Goal: Task Accomplishment & Management: Complete application form

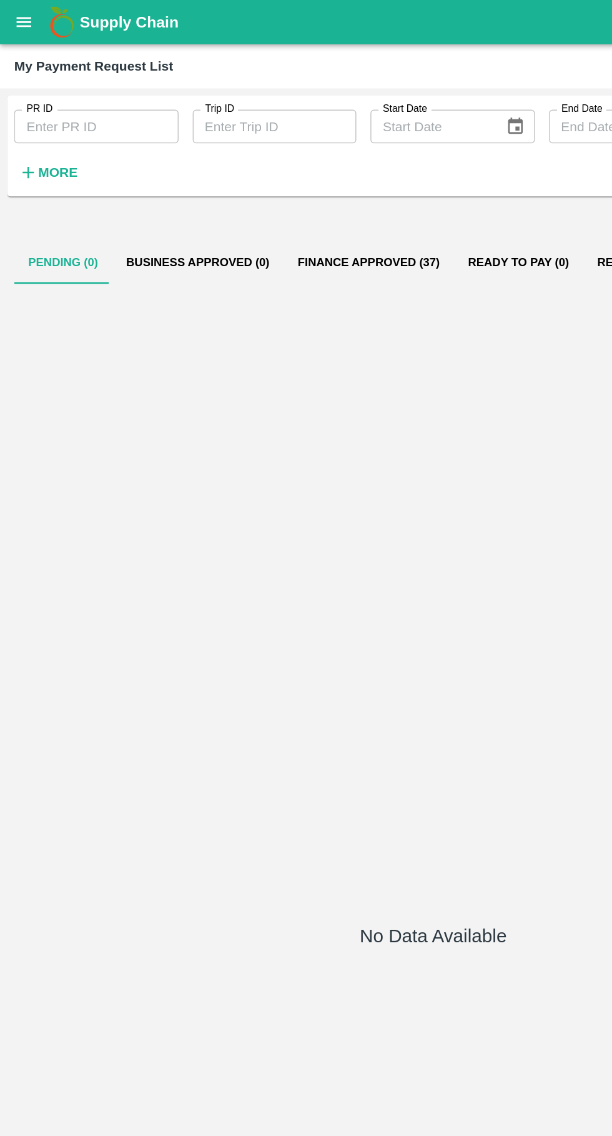
click at [16, 16] on icon "open drawer" at bounding box center [17, 15] width 11 height 7
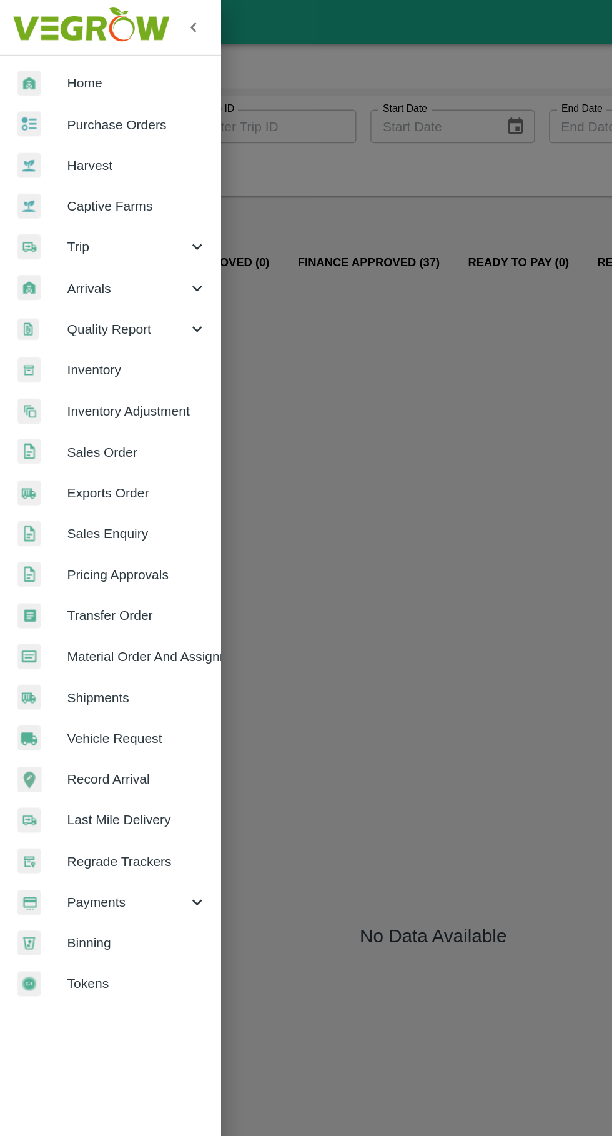
click at [59, 174] on span "Trip" at bounding box center [89, 174] width 85 height 14
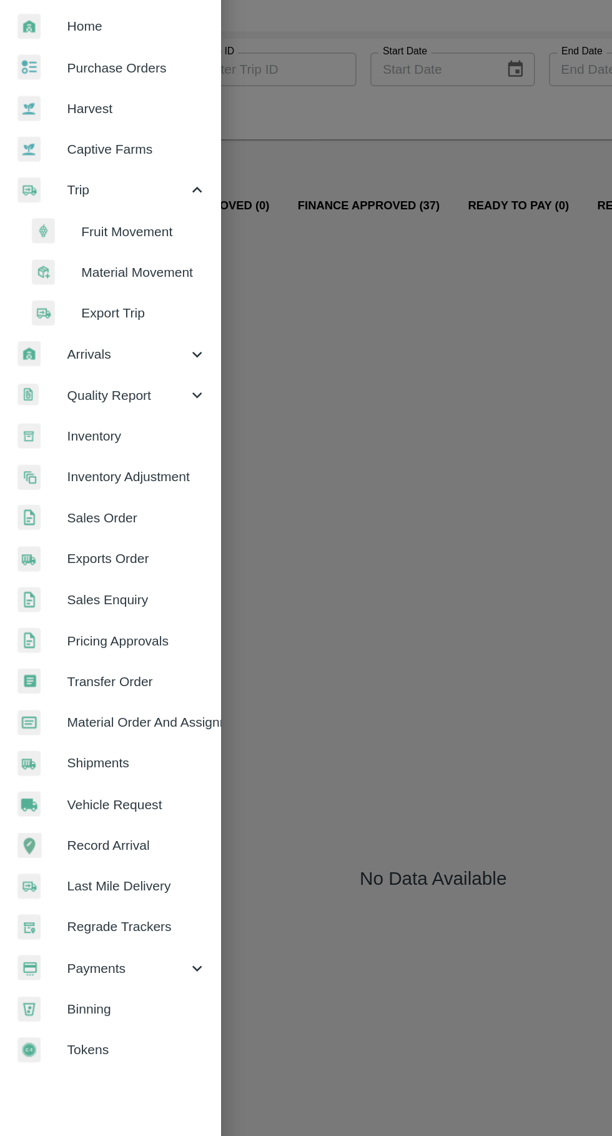
click at [102, 604] on span "Vehicle Request" at bounding box center [96, 609] width 99 height 14
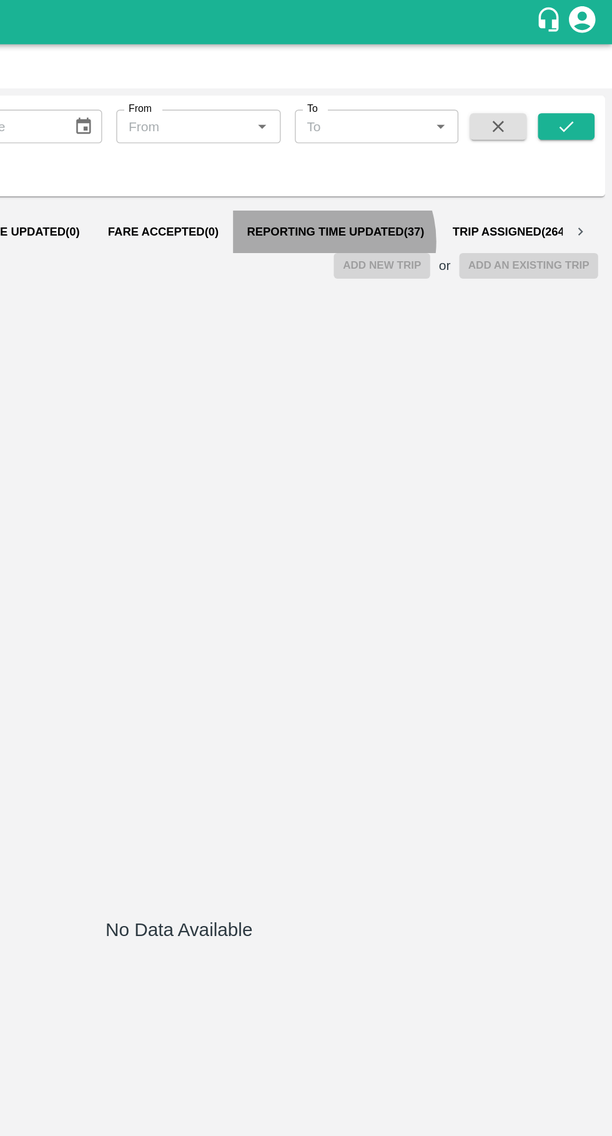
click at [395, 164] on span "Reporting Time Updated ( 37 )" at bounding box center [417, 164] width 126 height 10
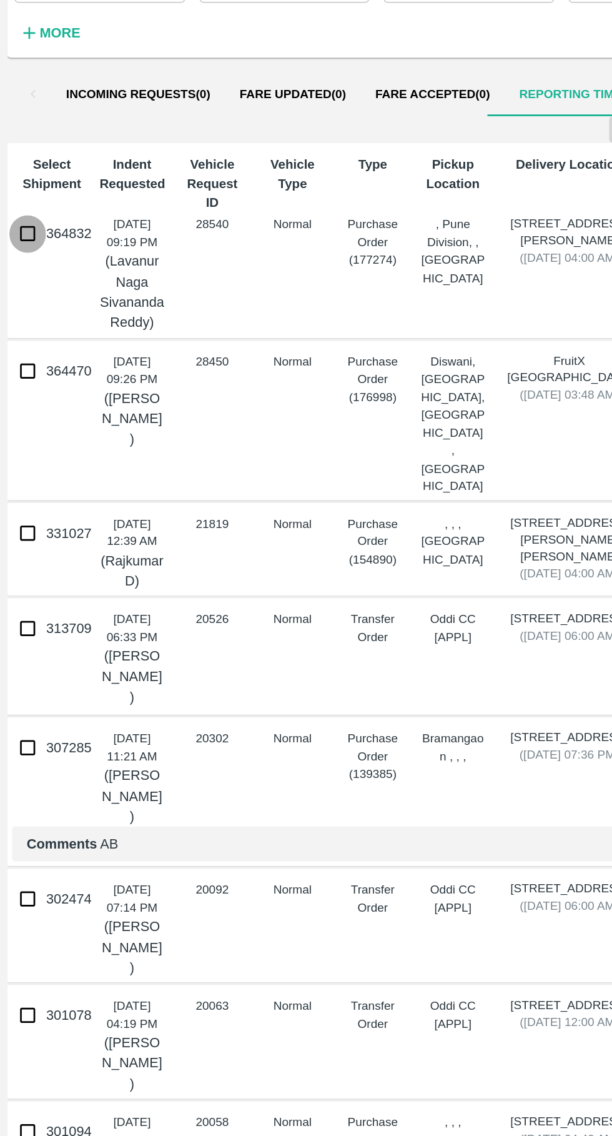
click at [9, 259] on input "364832" at bounding box center [18, 258] width 25 height 25
checkbox input "true"
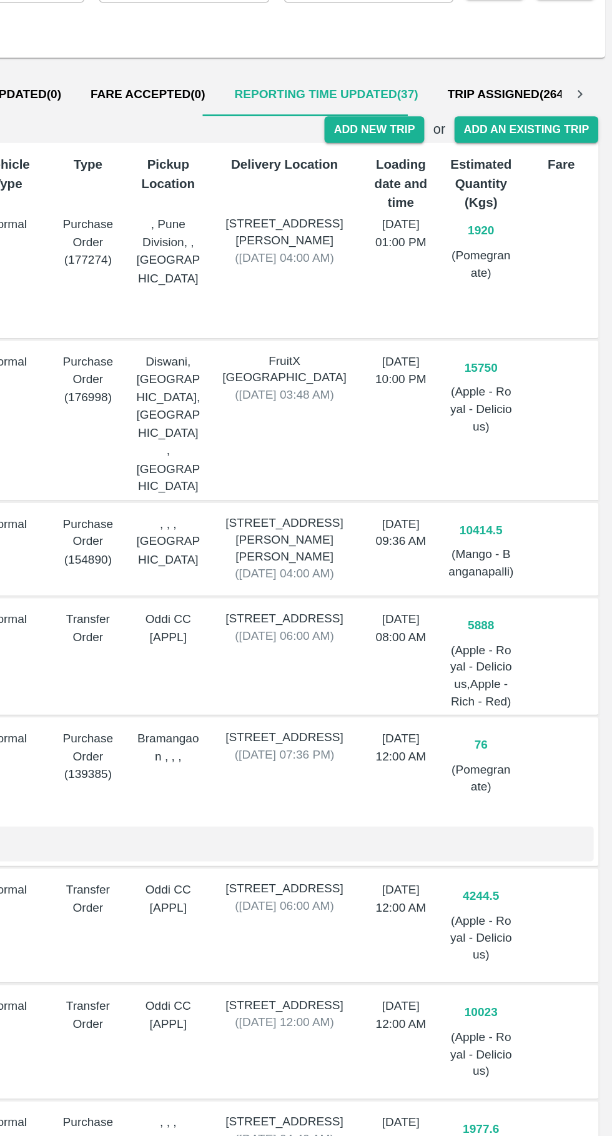
click at [462, 187] on button "Add New Trip" at bounding box center [448, 188] width 67 height 18
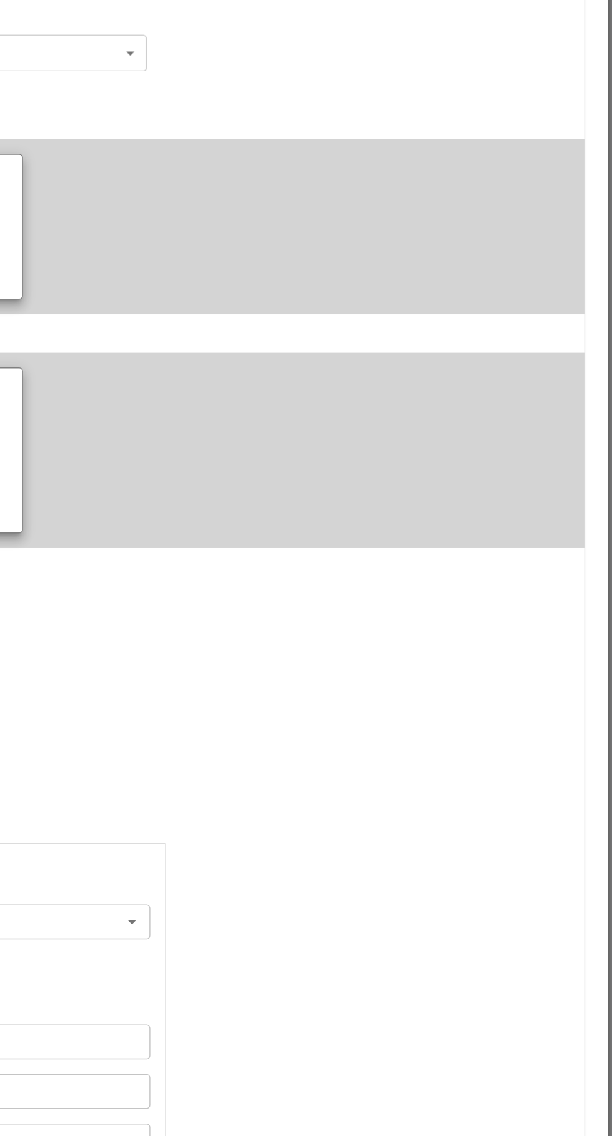
type input "1920"
type input "Normal"
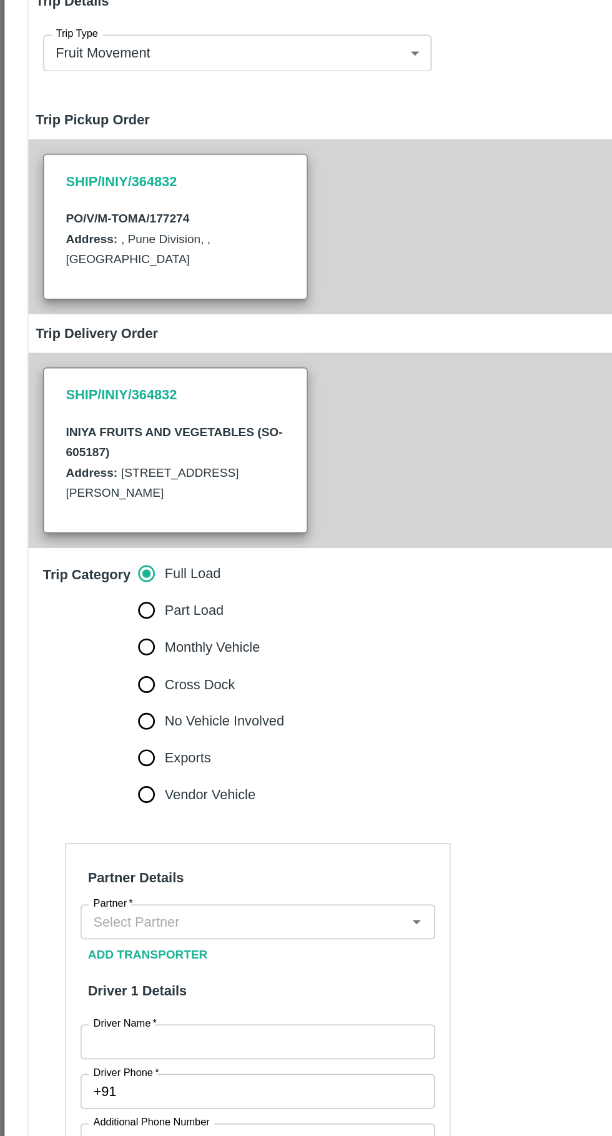
click at [190, 733] on input "Partner   *" at bounding box center [166, 728] width 214 height 16
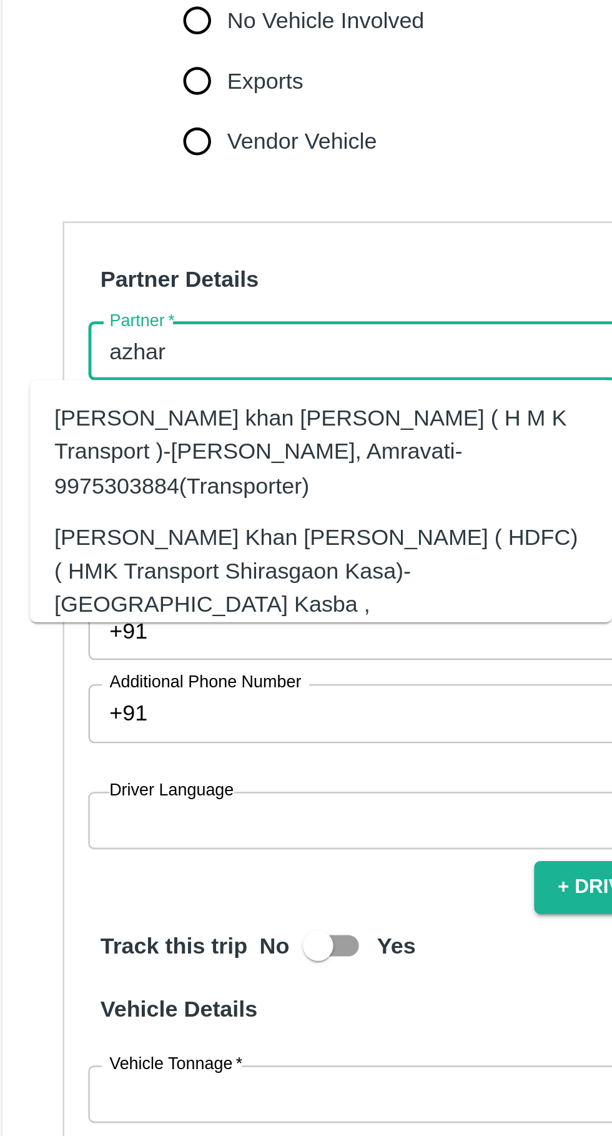
click at [71, 801] on div "[PERSON_NAME] Khan [PERSON_NAME] ( HDFC) ( HMK Transport Shirasgaon Kasa)-[GEOG…" at bounding box center [151, 826] width 220 height 56
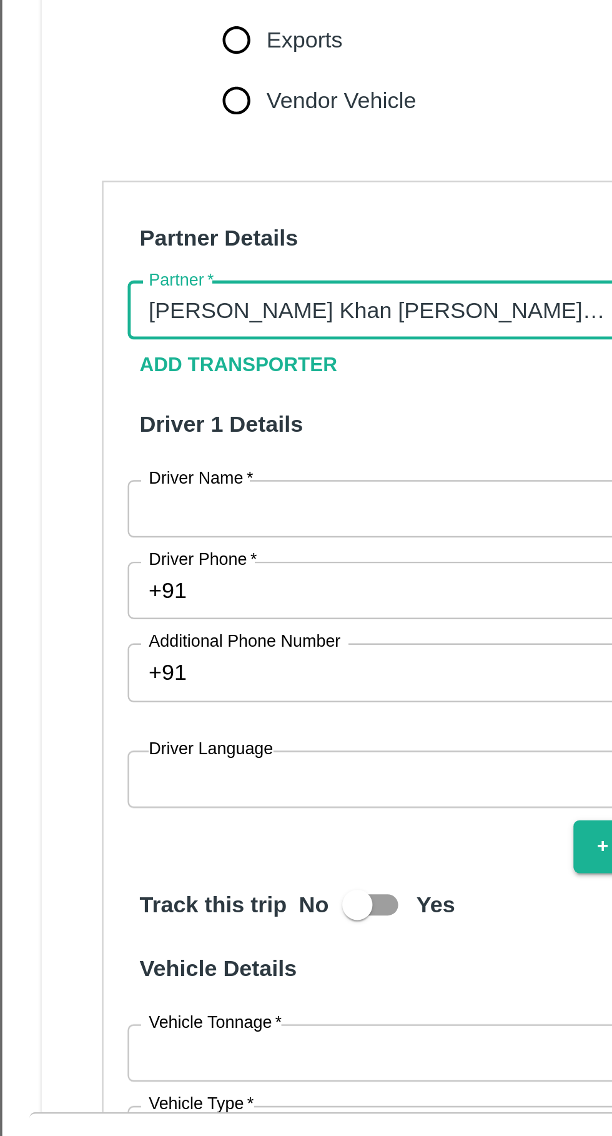
type input "[PERSON_NAME] Khan [PERSON_NAME] ( HDFC) ( HMK Transport Shirasgaon Kasa)-[GEOG…"
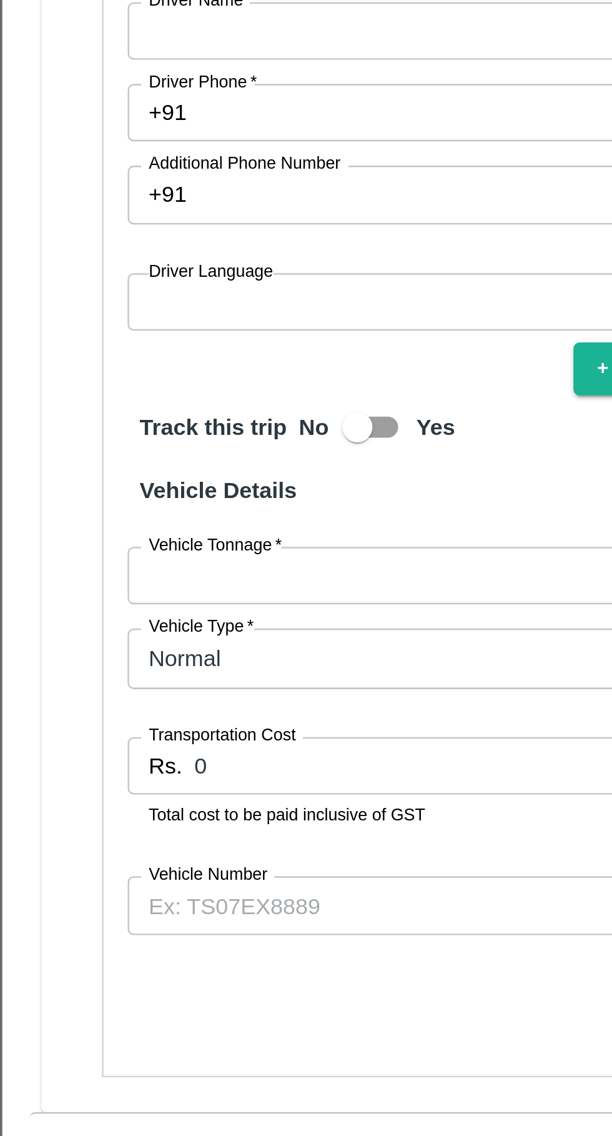
scroll to position [202, 0]
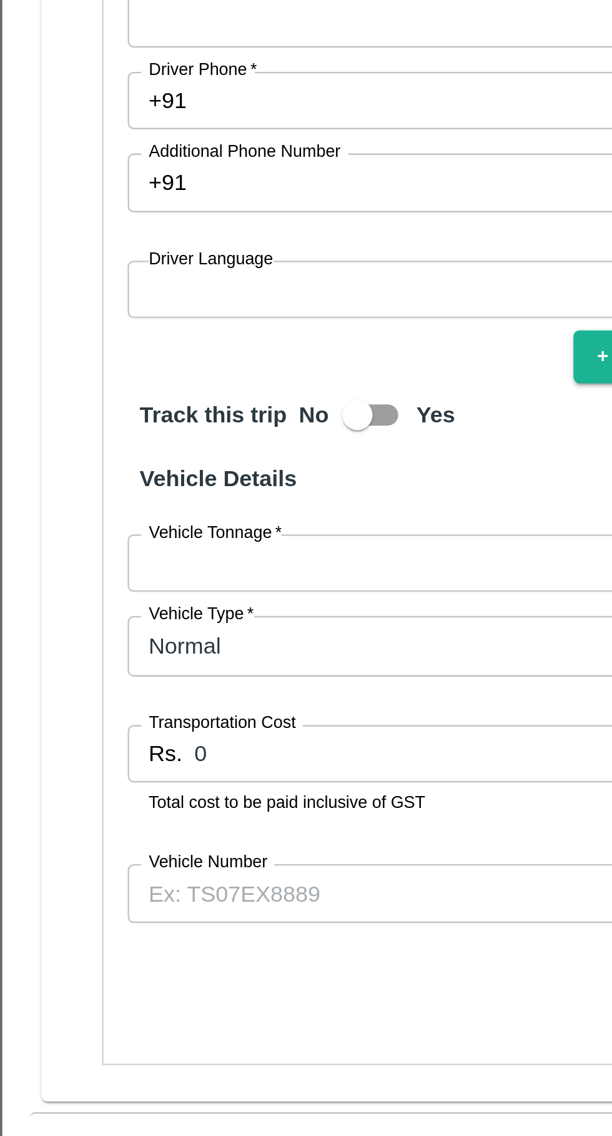
click at [122, 972] on input "Vehicle Number" at bounding box center [176, 968] width 242 height 24
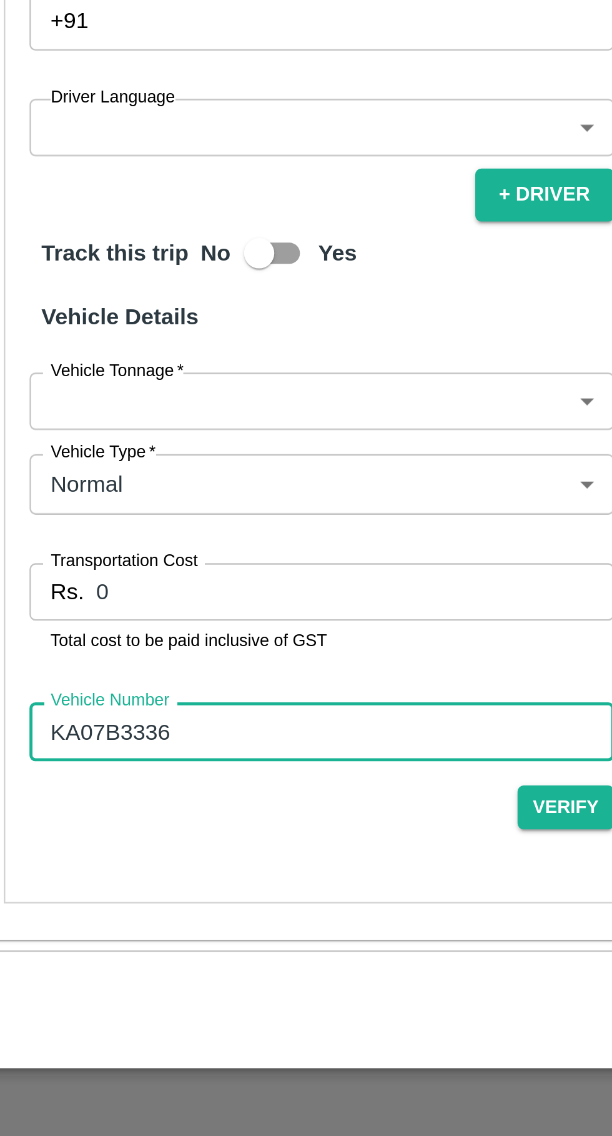
type input "KA07B3336"
click at [150, 908] on input "0" at bounding box center [189, 911] width 214 height 24
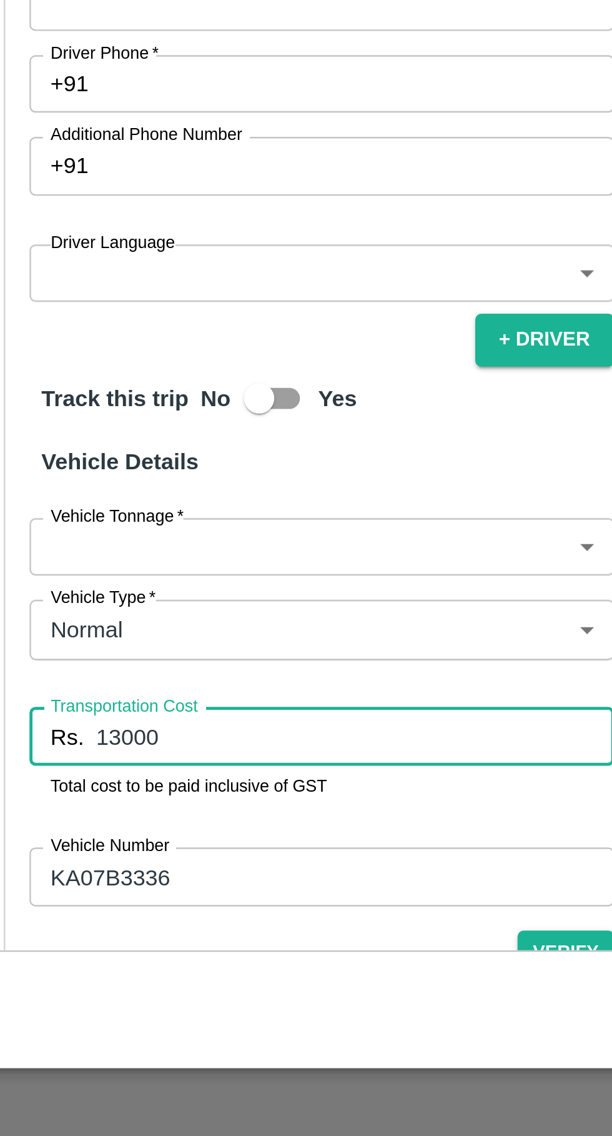
scroll to position [136, 0]
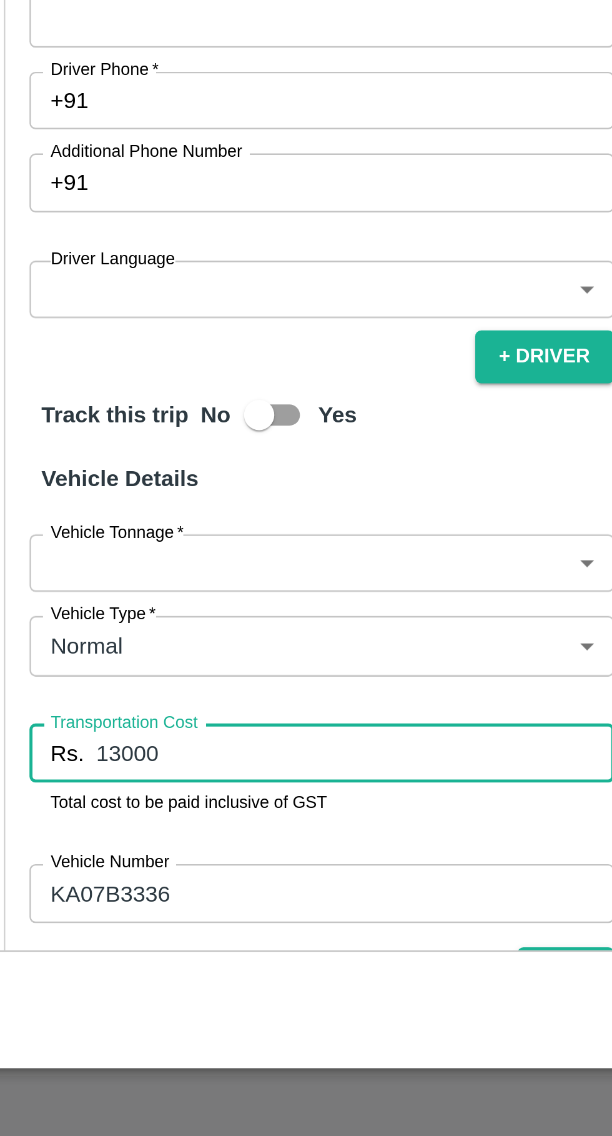
type input "13000"
click at [92, 887] on label "Vehicle Tonnage   *" at bounding box center [91, 886] width 55 height 10
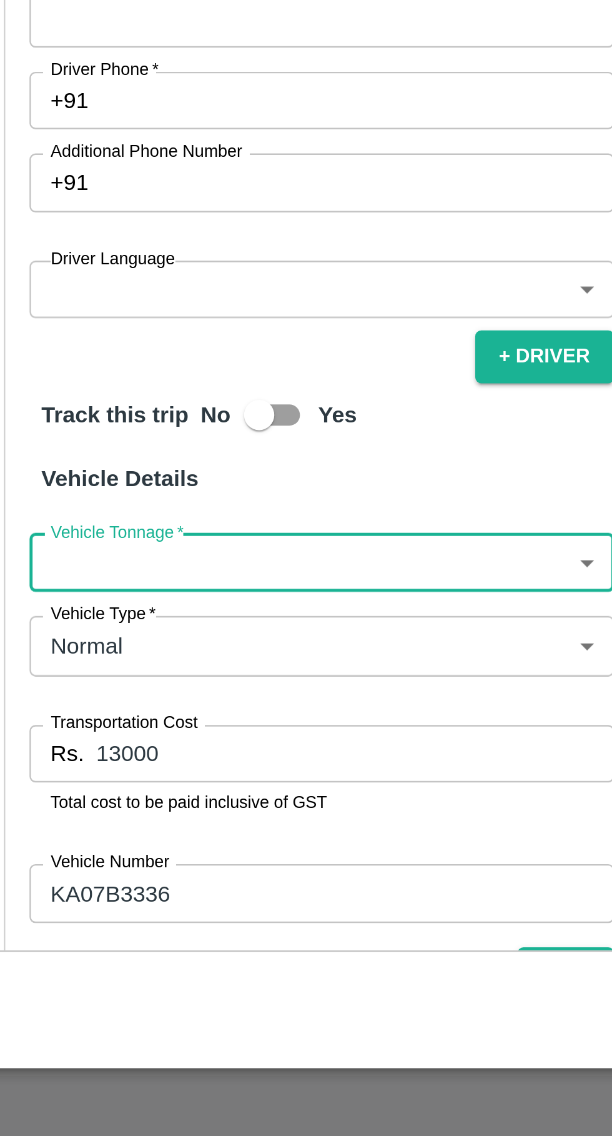
click at [247, 897] on body "Supply Chain Vehicle Request List Start Date Start Date End Date End Date From …" at bounding box center [306, 568] width 612 height 1136
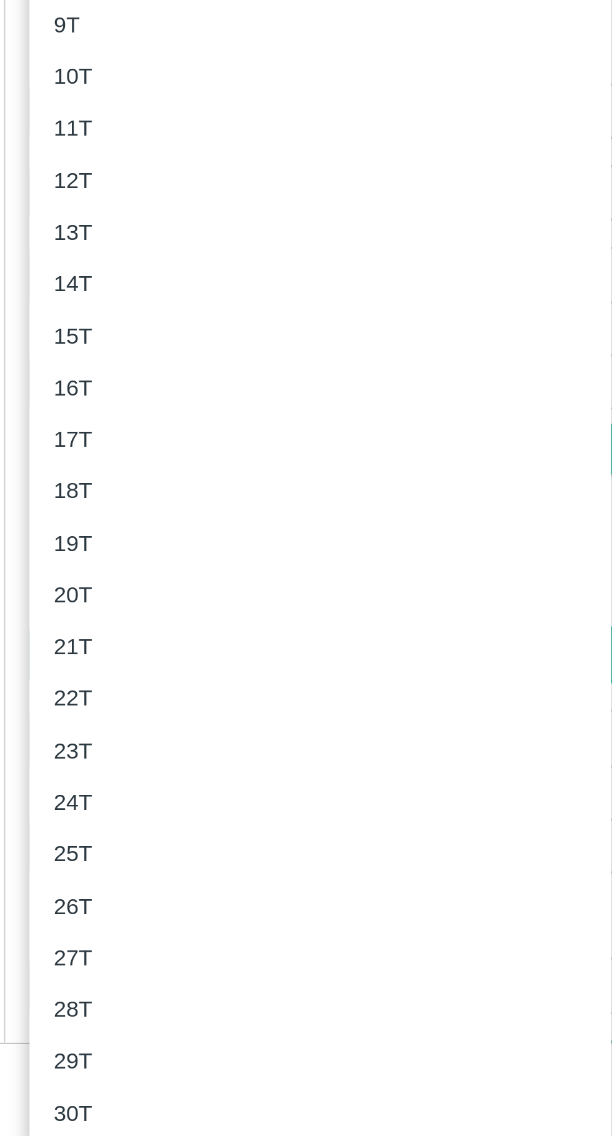
click at [71, 891] on p "21T" at bounding box center [73, 895] width 16 height 14
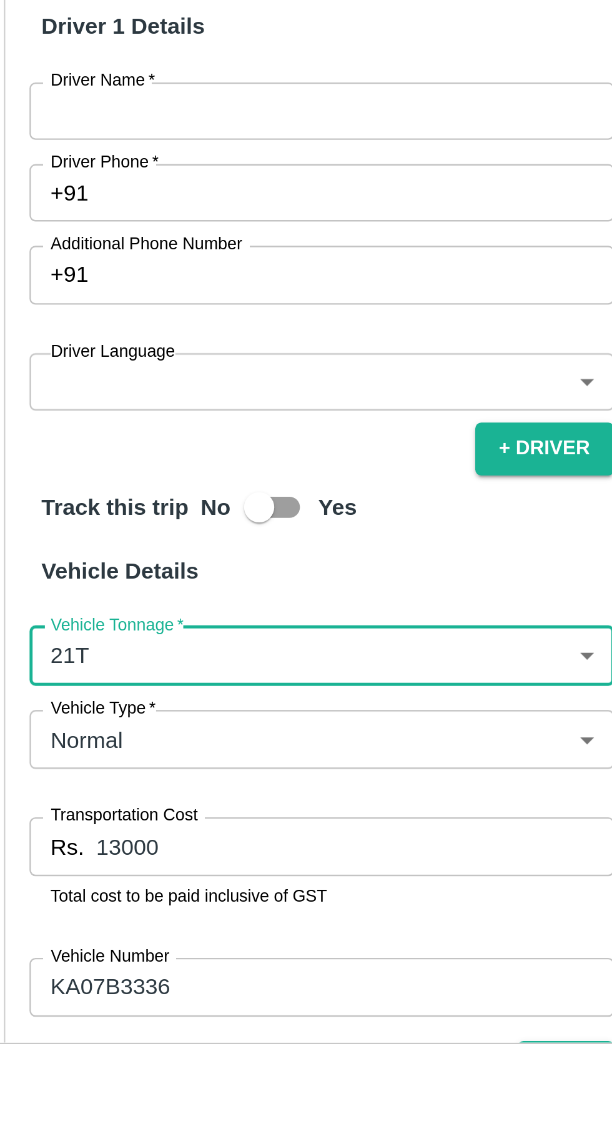
click at [250, 895] on body "Supply Chain Vehicle Request List Start Date Start Date End Date End Date From …" at bounding box center [306, 568] width 612 height 1136
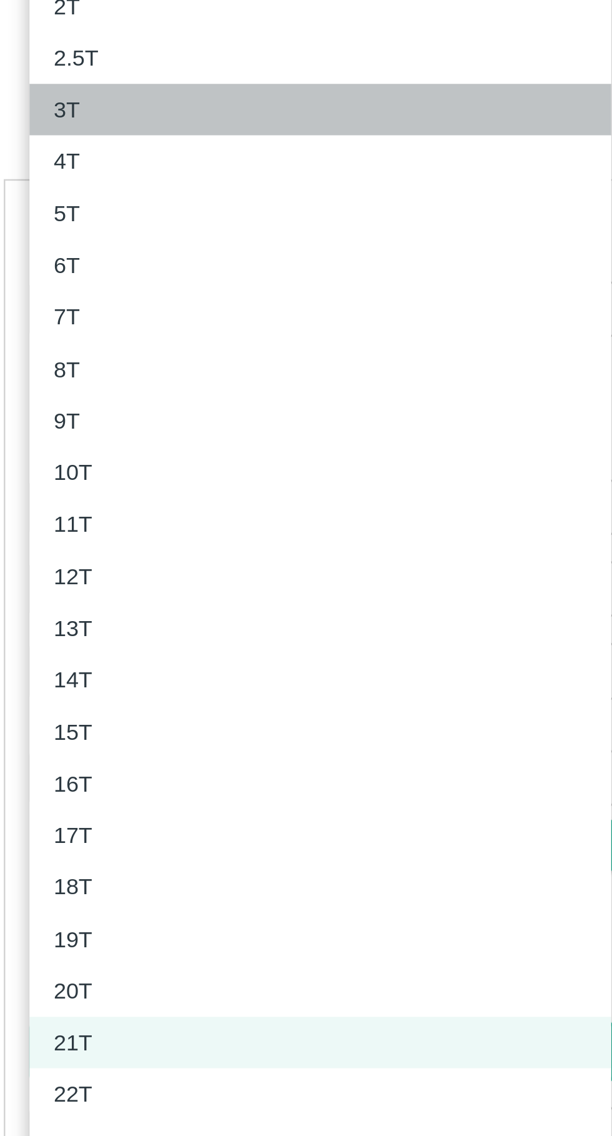
click at [64, 500] on li "3T" at bounding box center [175, 509] width 240 height 21
type input "3000"
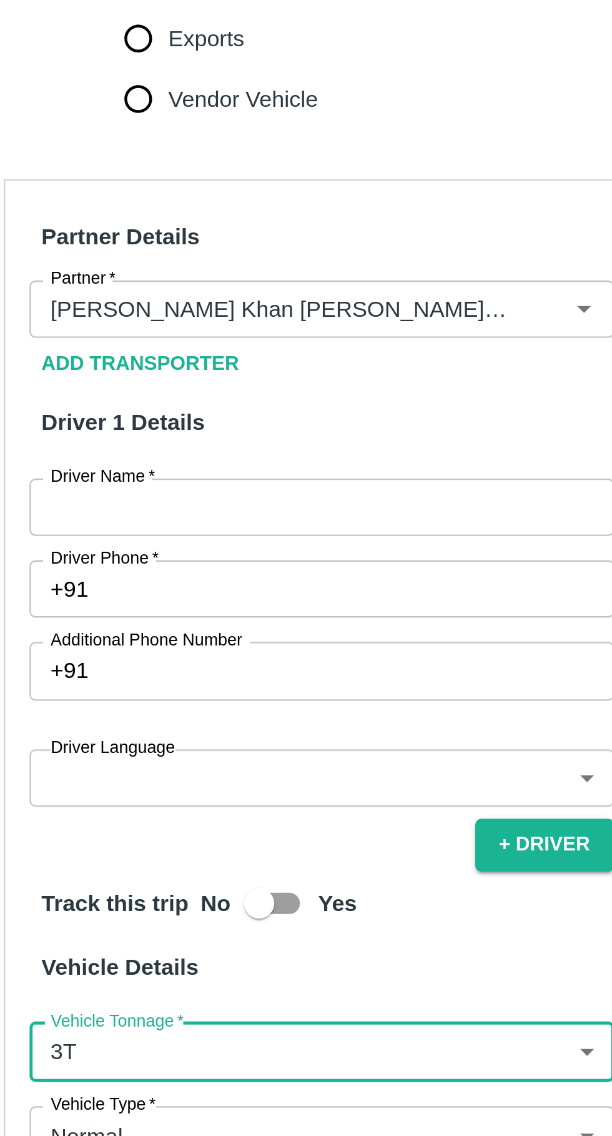
click at [92, 672] on input "Driver Name   *" at bounding box center [176, 674] width 242 height 24
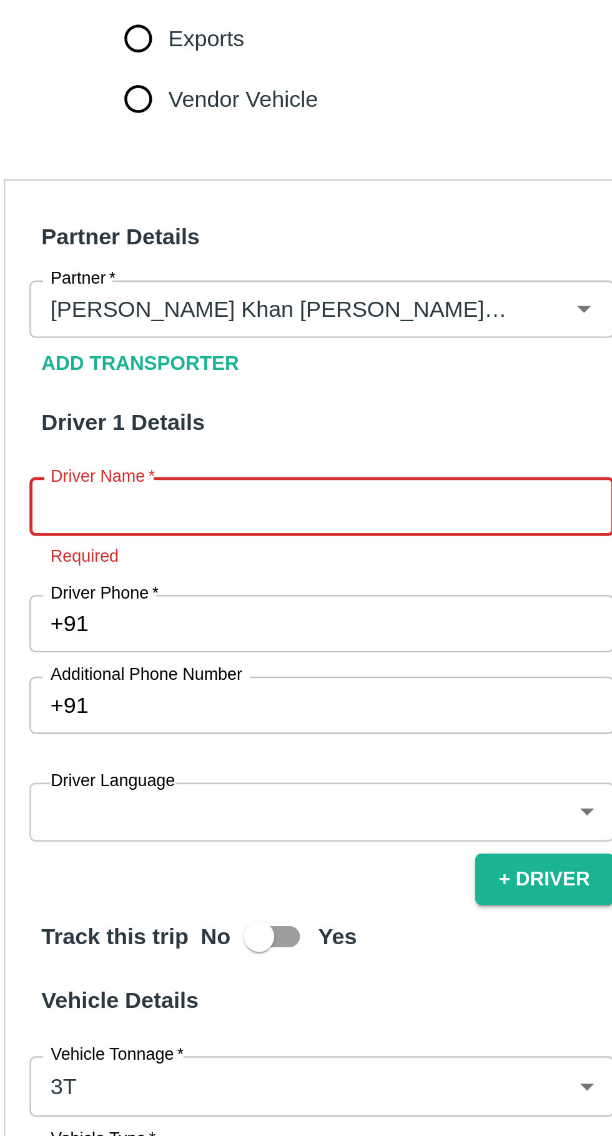
click at [99, 675] on input "Driver Name   *" at bounding box center [176, 674] width 242 height 24
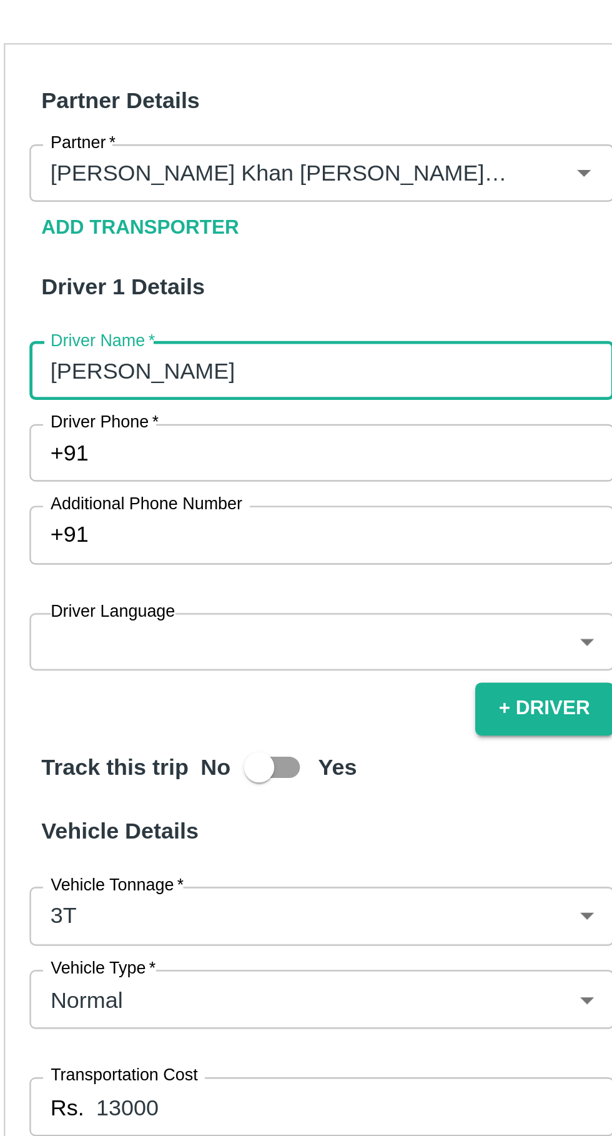
scroll to position [196, 0]
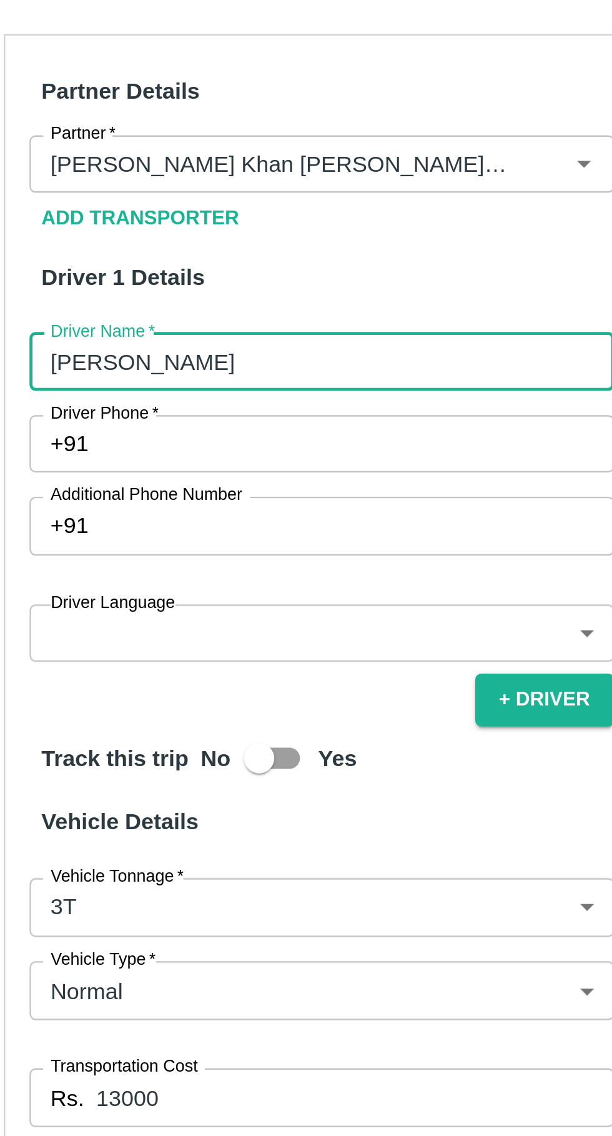
type input "[PERSON_NAME]"
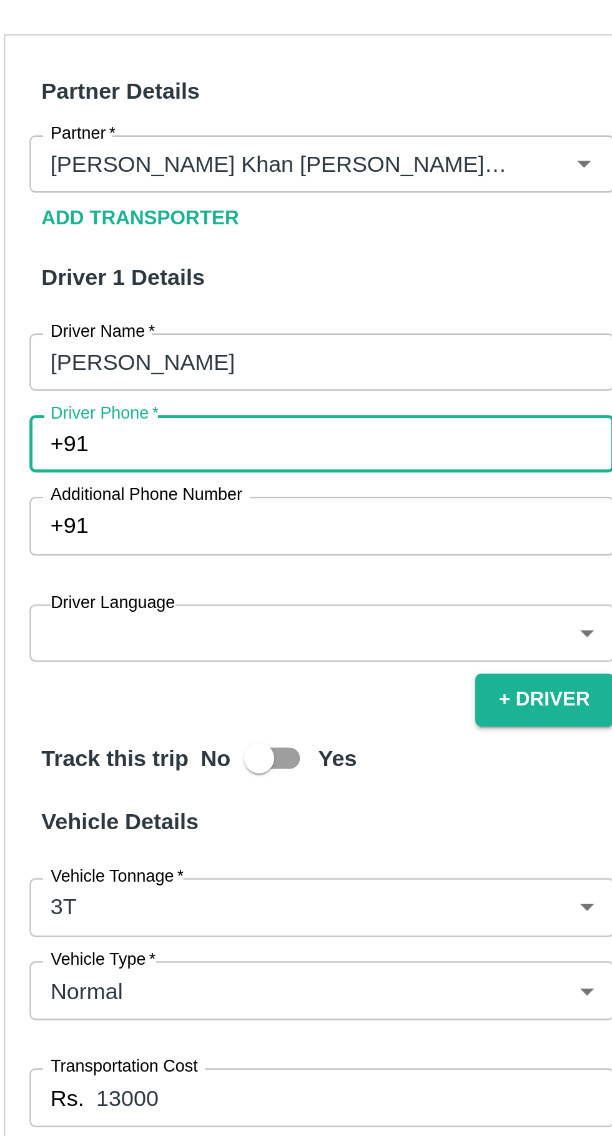
paste input "8971904405"
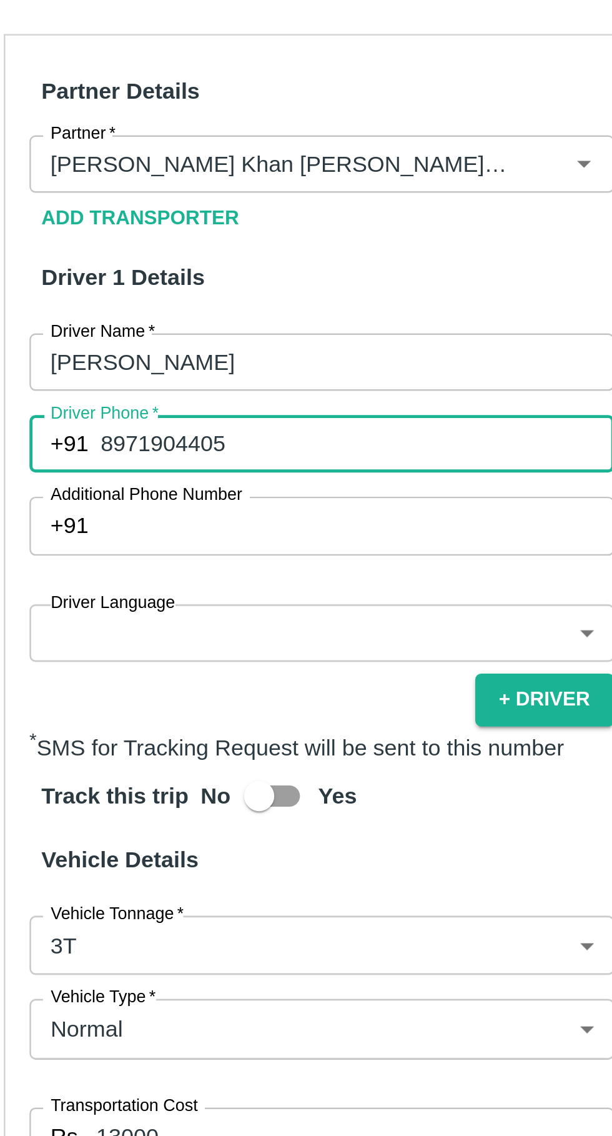
scroll to position [219, 0]
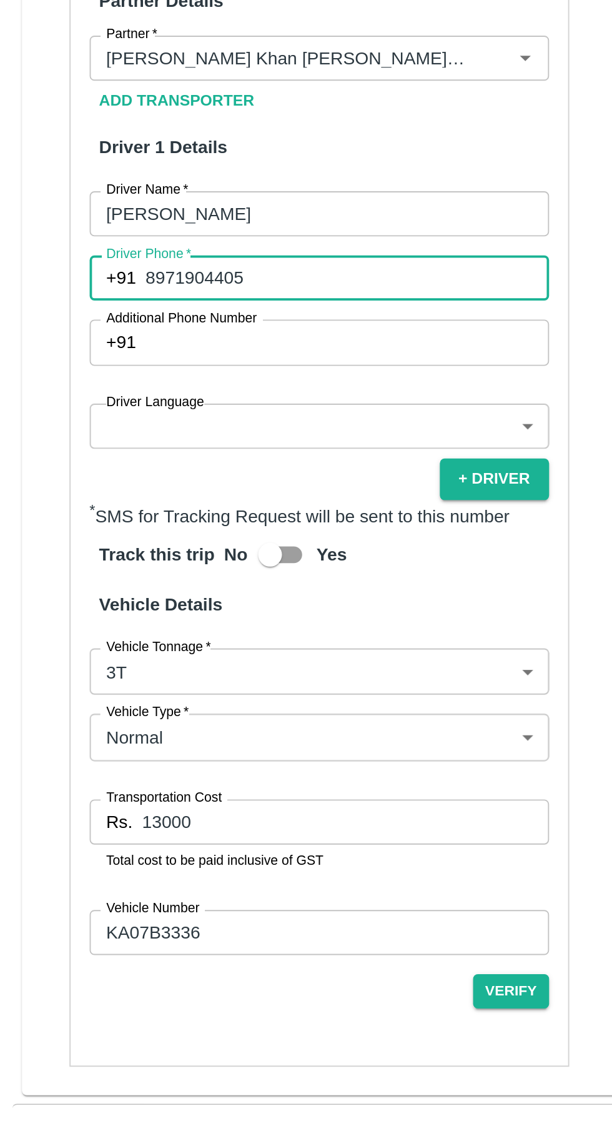
type input "8971904405"
click at [213, 705] on body "Supply Chain Vehicle Request List Start Date Start Date End Date End Date From …" at bounding box center [306, 568] width 612 height 1136
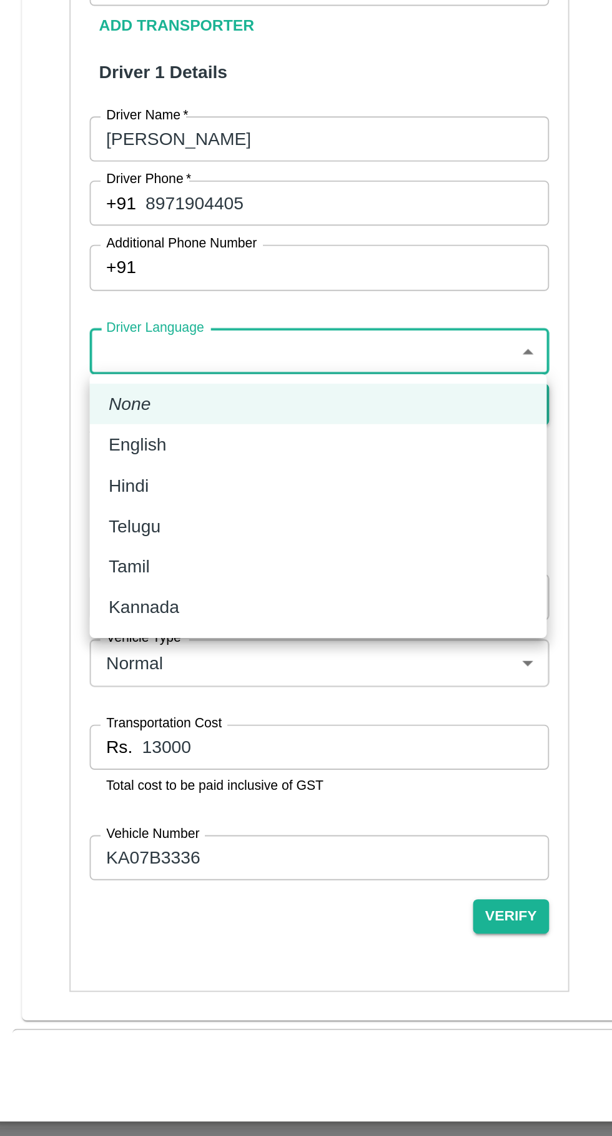
click at [103, 778] on div "Hindi" at bounding box center [175, 773] width 220 height 14
type input "hi"
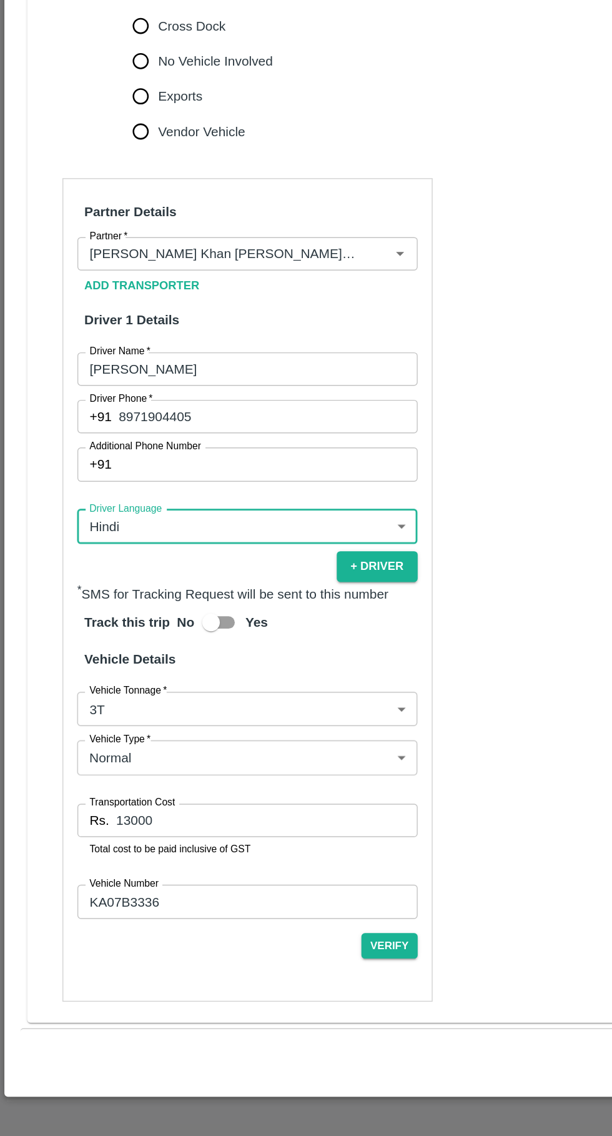
scroll to position [0, 0]
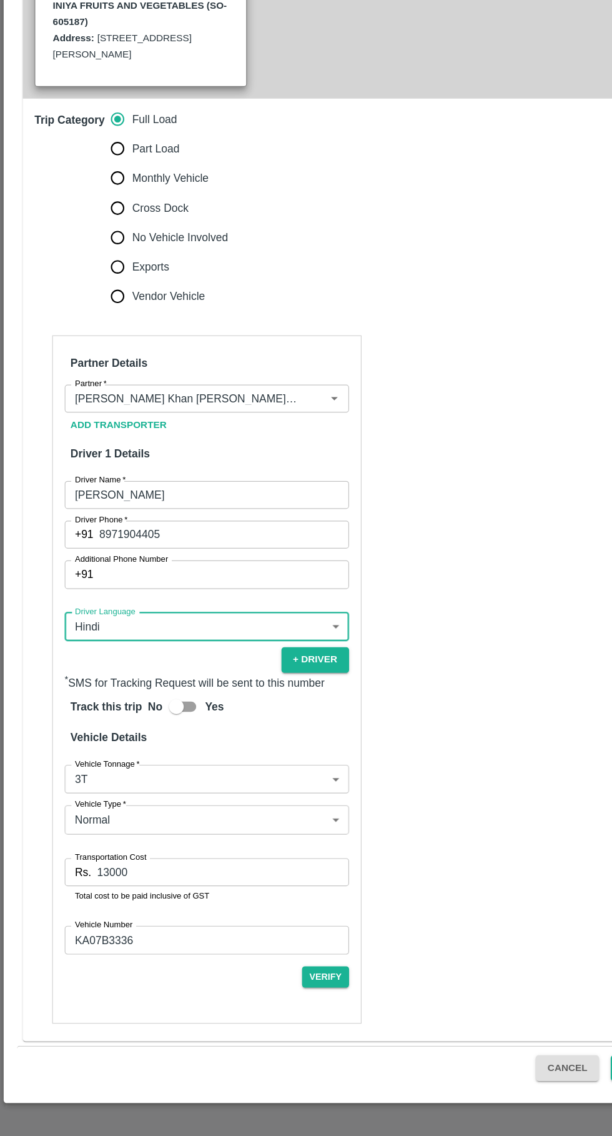
click at [169, 911] on input "13000" at bounding box center [189, 911] width 214 height 24
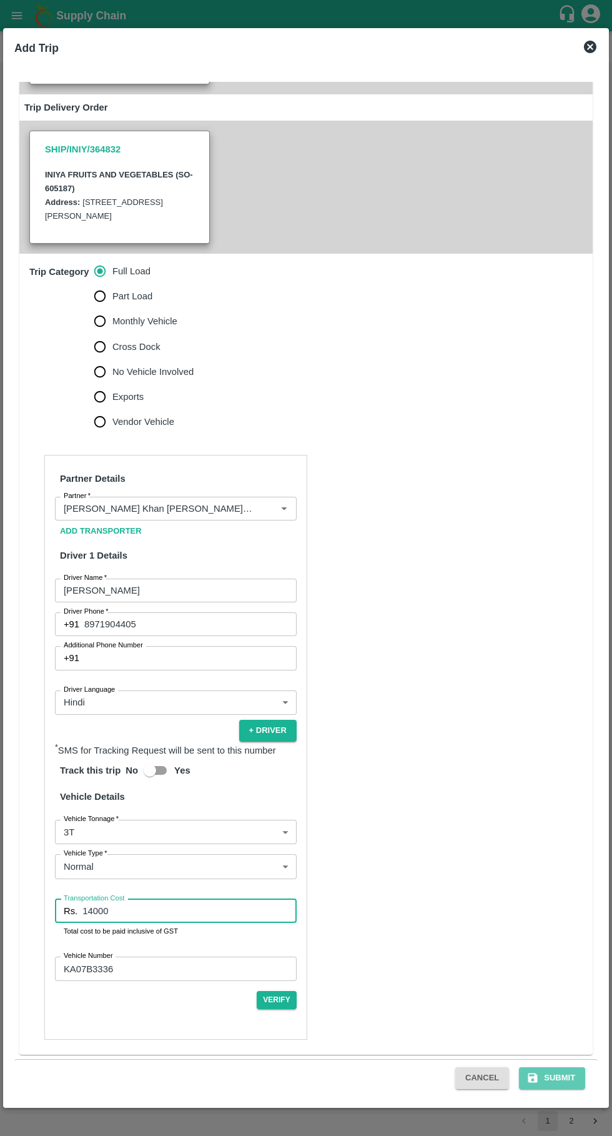
type input "14000"
click at [555, 1086] on button "Submit" at bounding box center [552, 1078] width 66 height 22
